Goal: Transaction & Acquisition: Purchase product/service

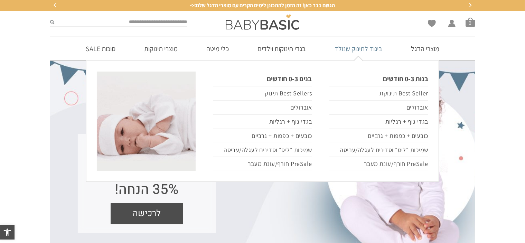
click at [361, 51] on link "ביגוד לתינוק שנולד" at bounding box center [358, 48] width 68 height 23
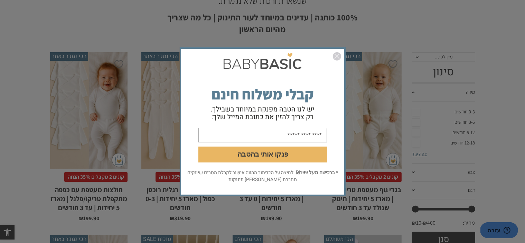
click at [335, 54] on img "סגור" at bounding box center [337, 56] width 8 height 8
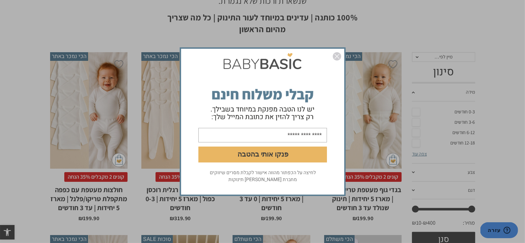
click at [337, 54] on img "סגור" at bounding box center [337, 56] width 8 height 8
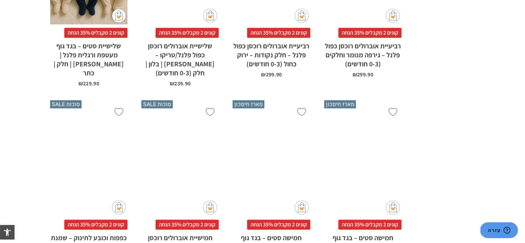
scroll to position [1244, 0]
